Goal: Navigation & Orientation: Find specific page/section

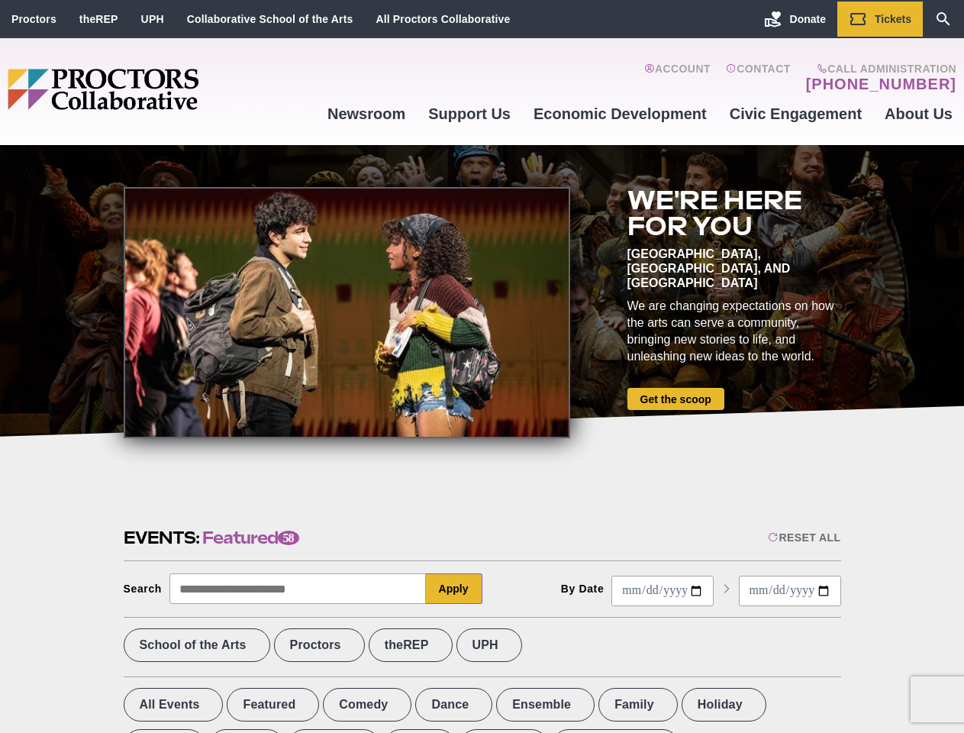
click at [482, 366] on div at bounding box center [347, 312] width 446 height 251
click at [803, 537] on div "Reset All" at bounding box center [804, 537] width 73 height 12
click at [454, 588] on button "Apply" at bounding box center [454, 588] width 56 height 31
